Goal: Use online tool/utility

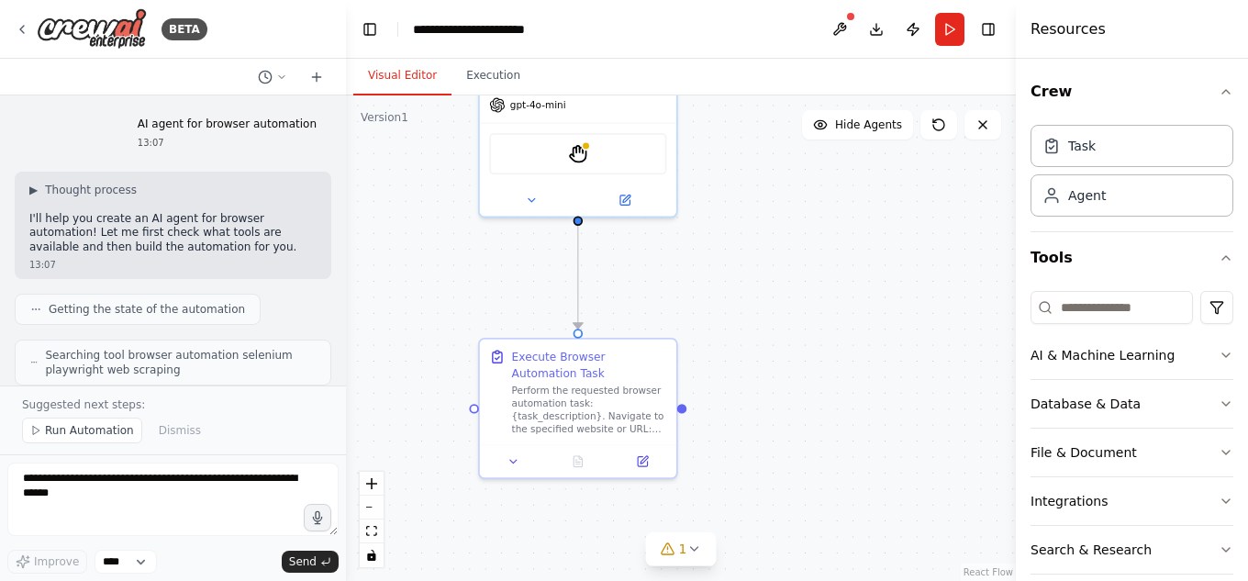
scroll to position [873, 0]
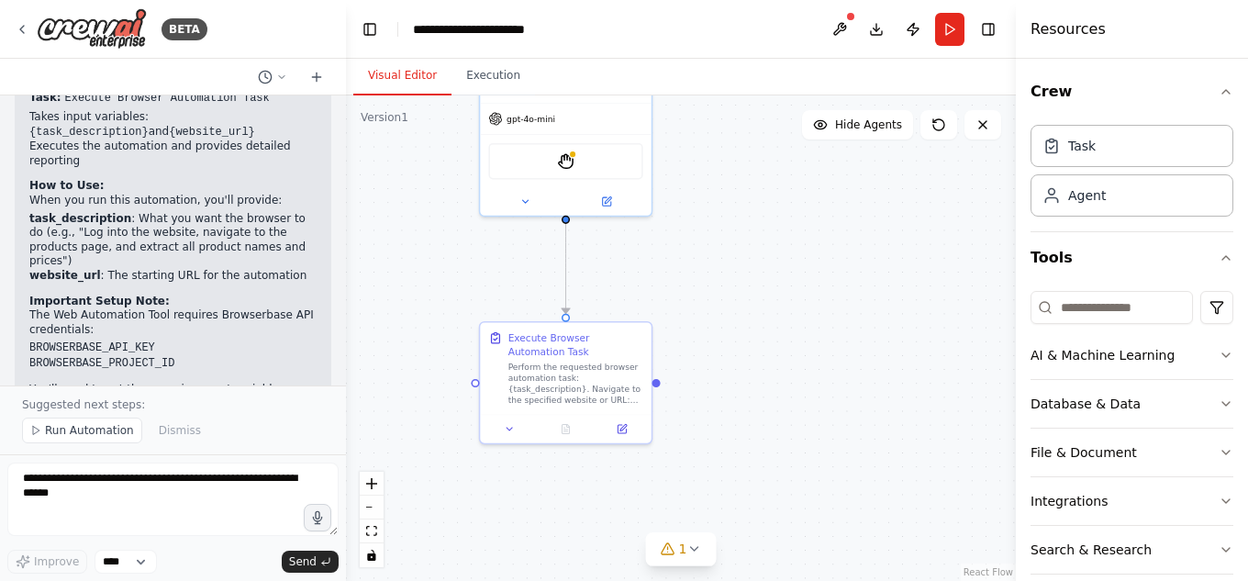
drag, startPoint x: 767, startPoint y: 282, endPoint x: 730, endPoint y: 272, distance: 37.8
click at [730, 272] on div ".deletable-edge-delete-btn { width: 20px; height: 20px; border: 0px solid #ffff…" at bounding box center [681, 337] width 670 height 485
click at [684, 560] on button "1" at bounding box center [681, 549] width 71 height 34
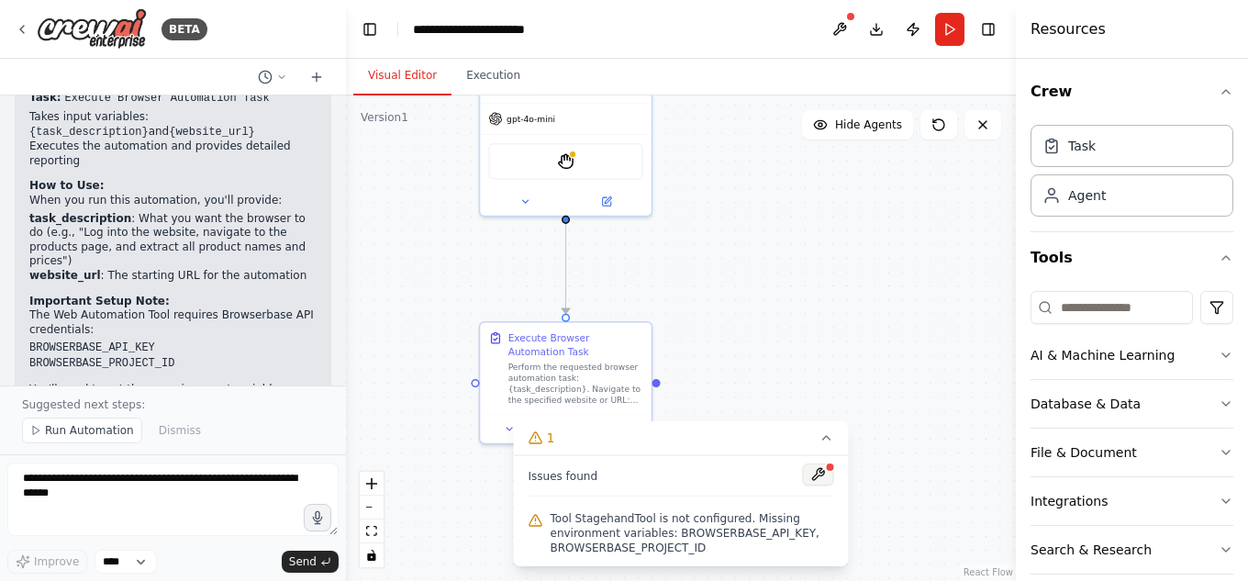
click at [826, 473] on button at bounding box center [818, 474] width 31 height 22
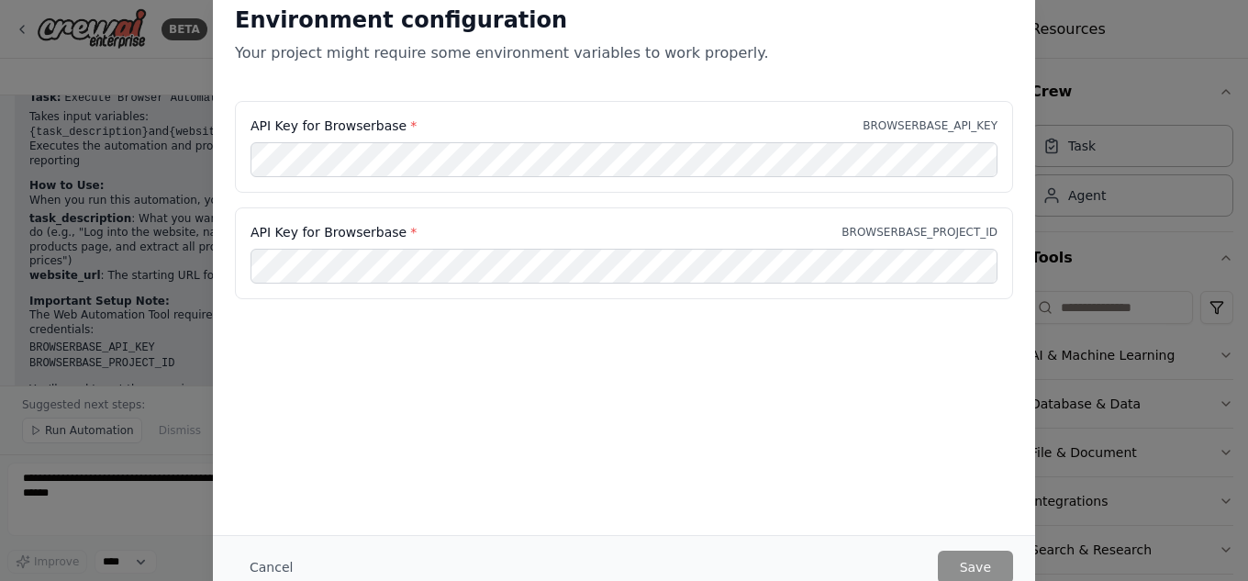
click at [1075, 168] on div "Environment configuration Your project might require some environment variables…" at bounding box center [624, 290] width 1248 height 581
click at [271, 555] on button "Cancel" at bounding box center [271, 566] width 72 height 33
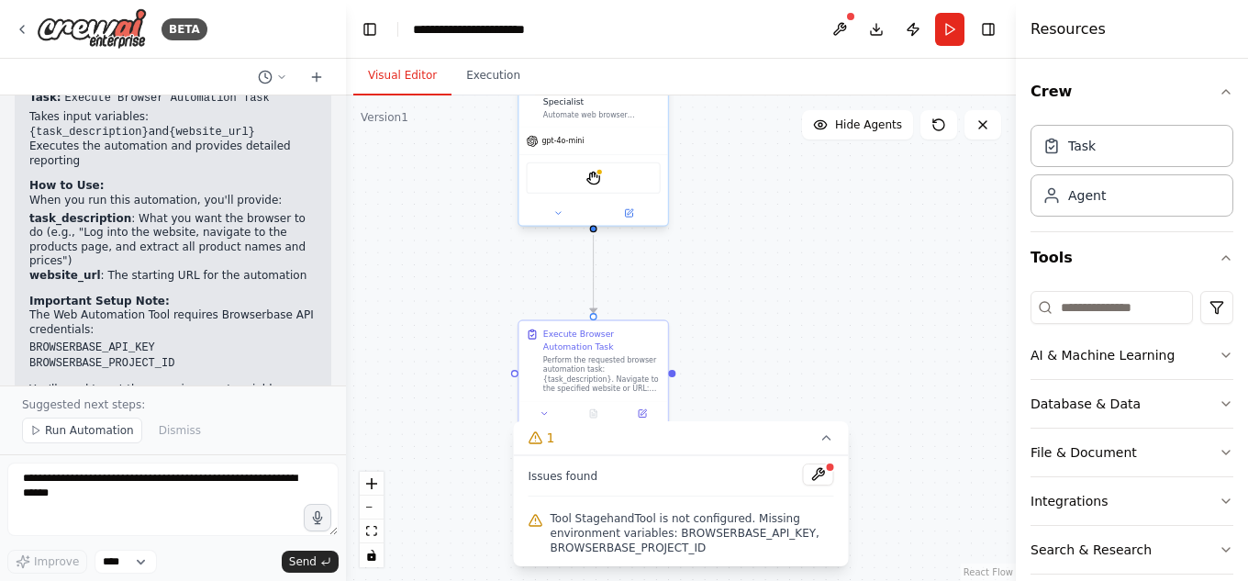
click at [617, 181] on div "StagehandTool" at bounding box center [593, 177] width 134 height 31
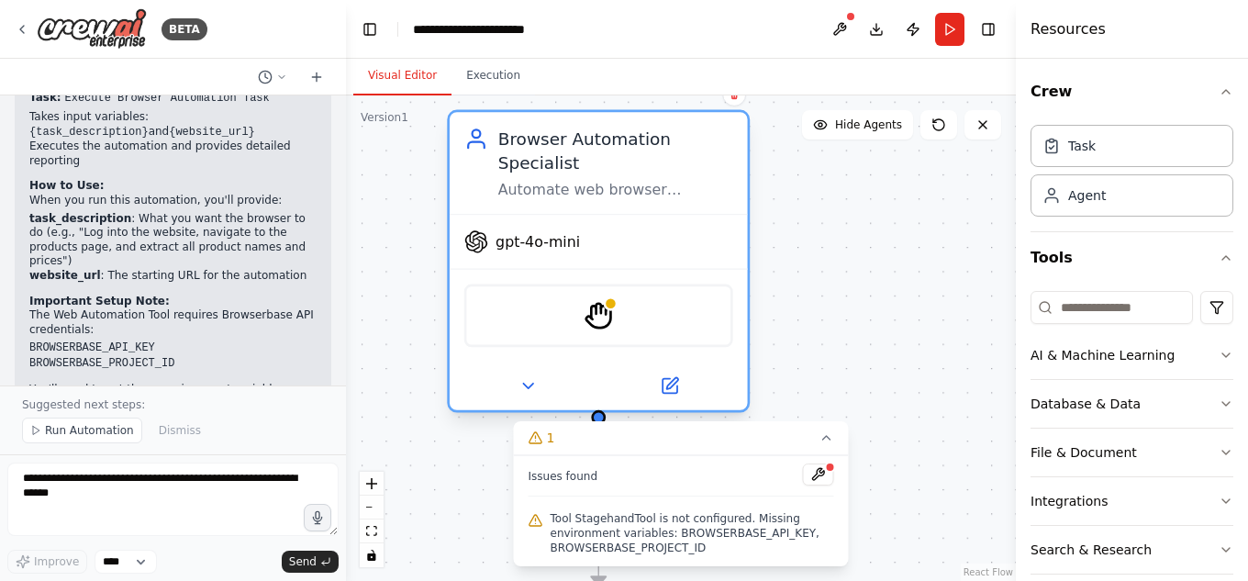
drag, startPoint x: 649, startPoint y: 203, endPoint x: 691, endPoint y: 339, distance: 143.1
click at [751, 356] on div ".deletable-edge-delete-btn { width: 20px; height: 20px; border: 0px solid #ffff…" at bounding box center [681, 337] width 670 height 485
click at [600, 309] on img at bounding box center [597, 314] width 29 height 29
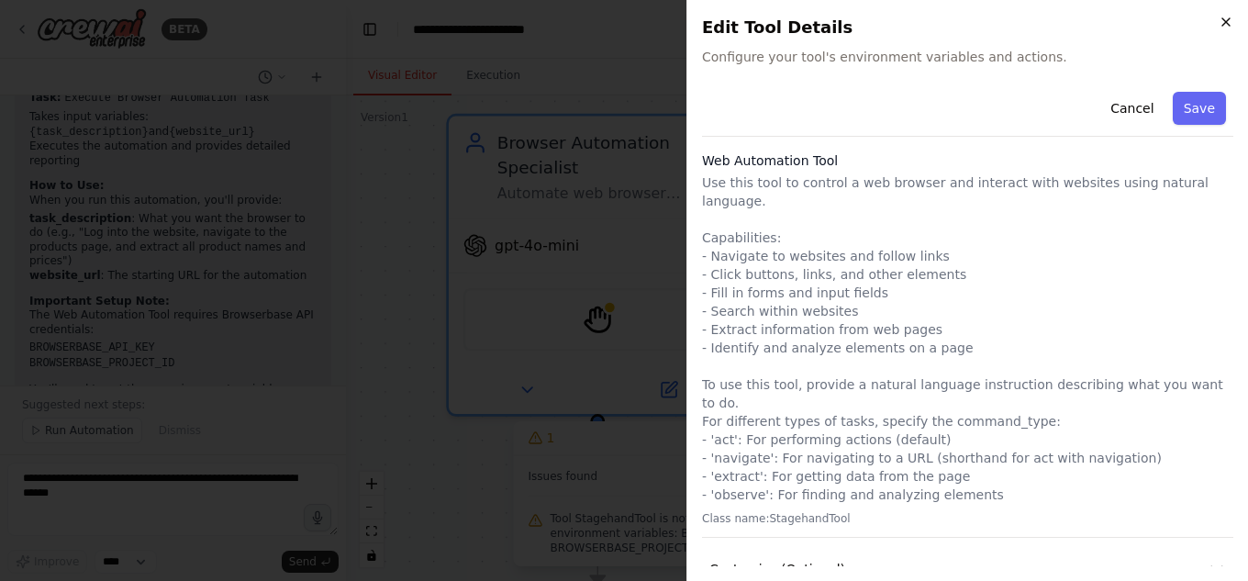
click at [1223, 19] on icon "button" at bounding box center [1225, 21] width 7 height 7
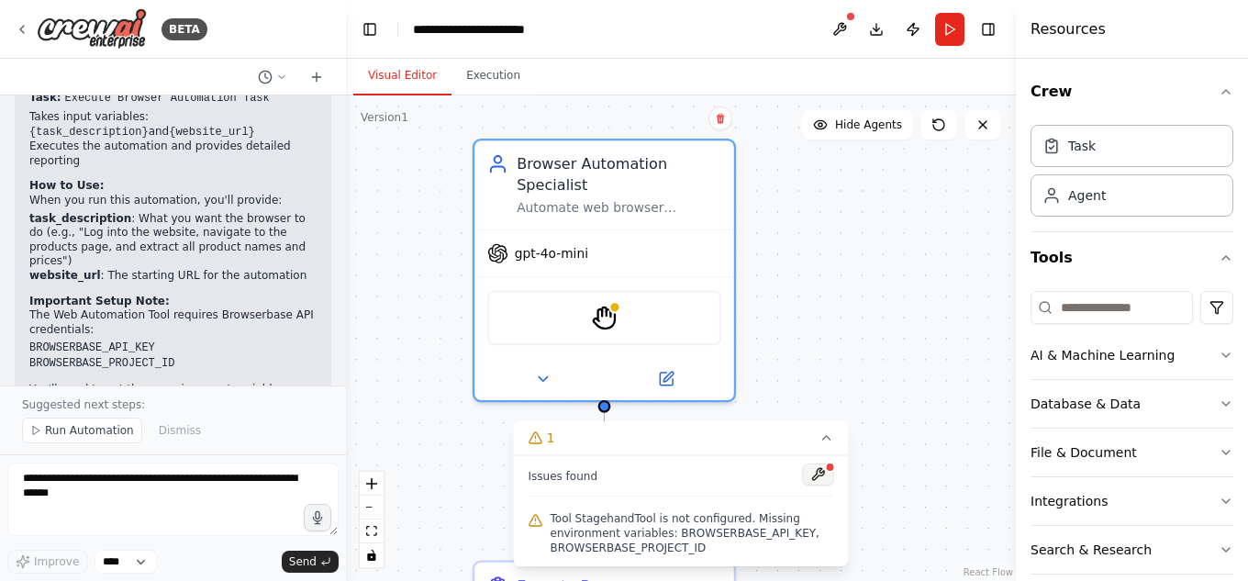
click at [823, 479] on button at bounding box center [818, 474] width 31 height 22
